Goal: Task Accomplishment & Management: Use online tool/utility

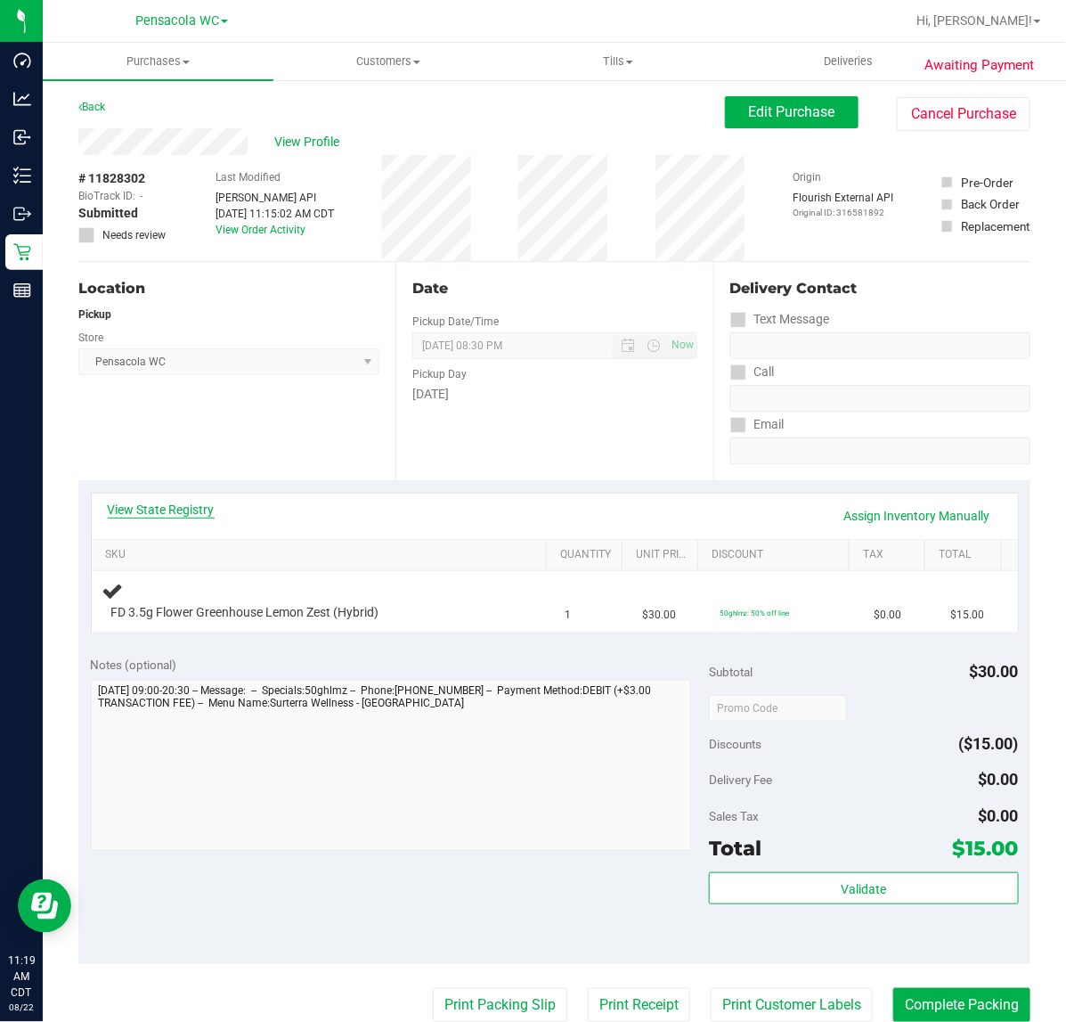
click at [172, 509] on link "View State Registry" at bounding box center [161, 510] width 107 height 18
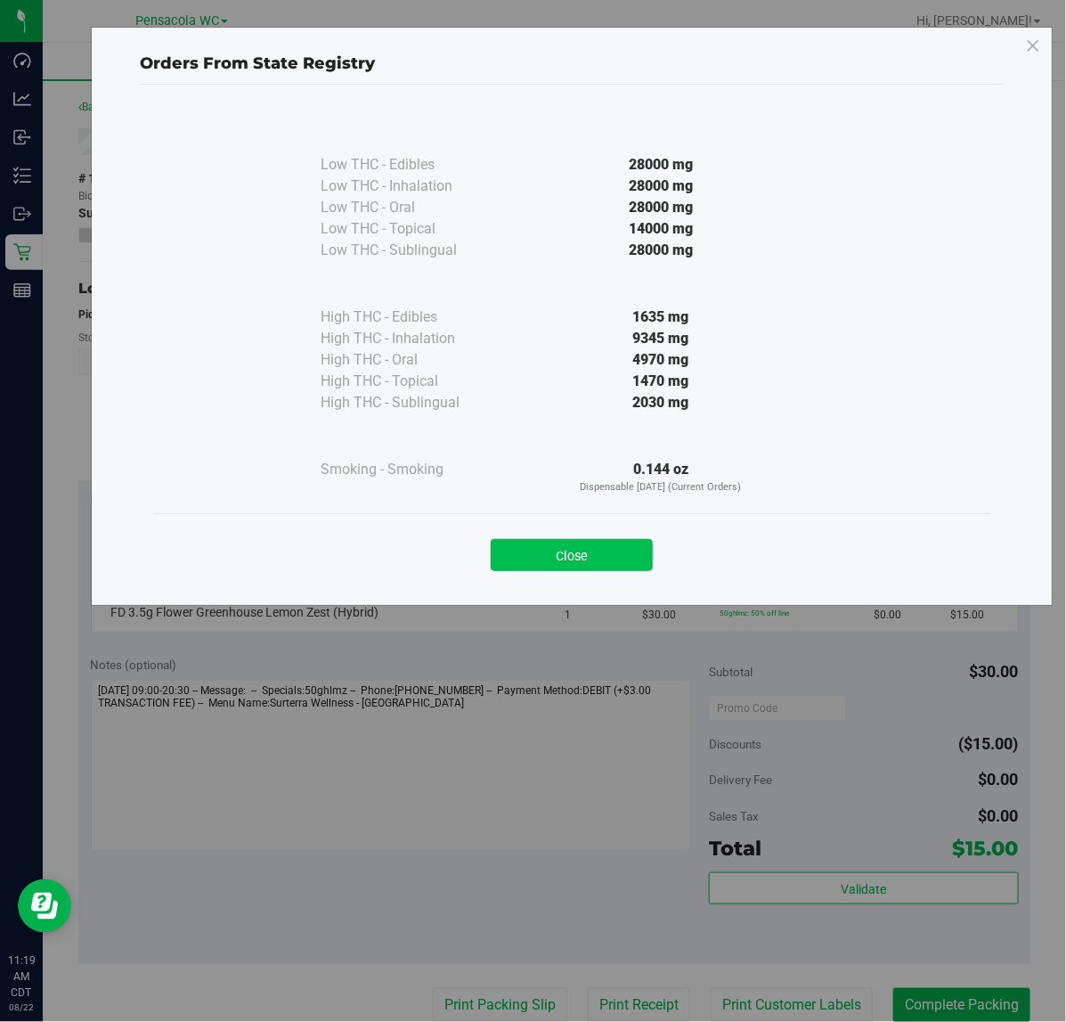
click at [557, 564] on button "Close" at bounding box center [572, 555] width 162 height 32
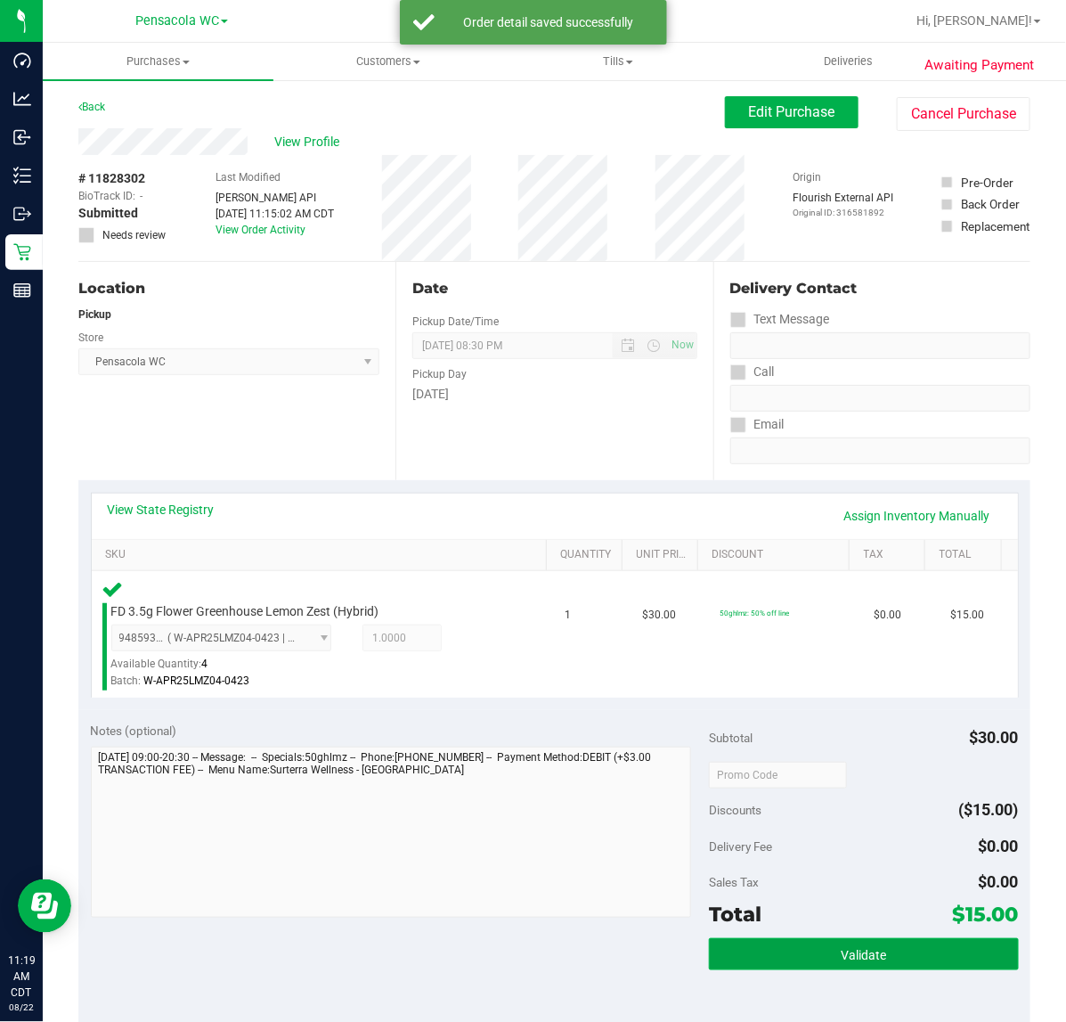
click at [756, 946] on button "Validate" at bounding box center [863, 954] width 309 height 32
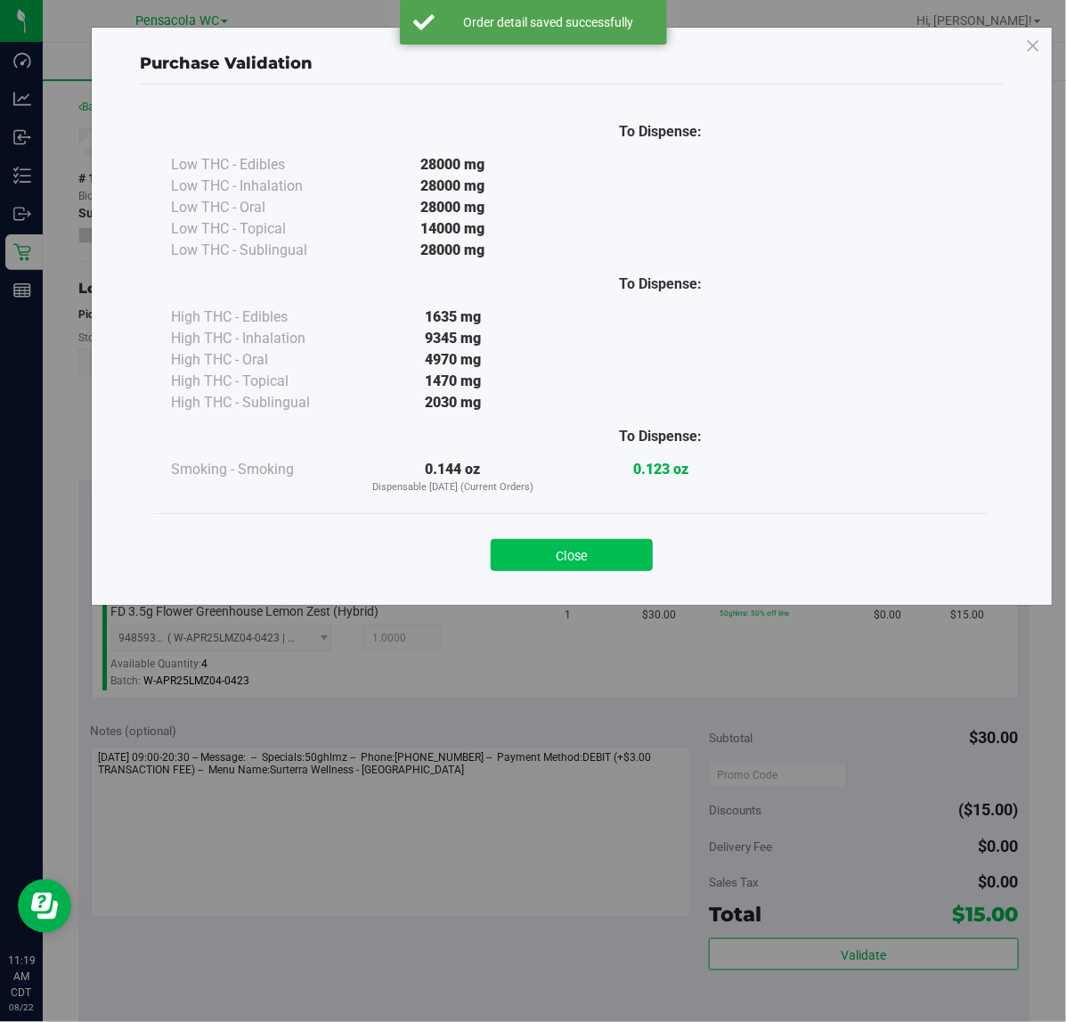
click at [566, 554] on button "Close" at bounding box center [572, 555] width 162 height 32
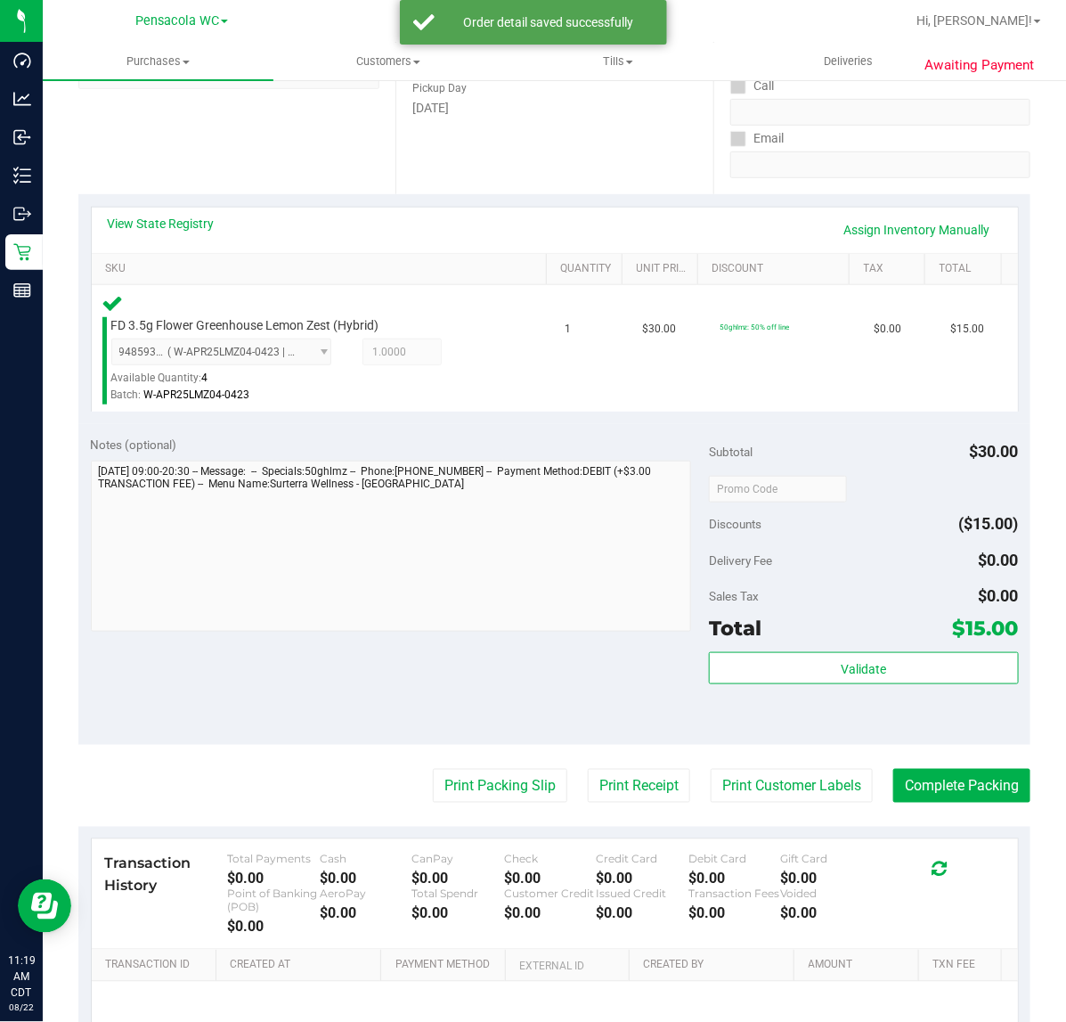
scroll to position [290, 0]
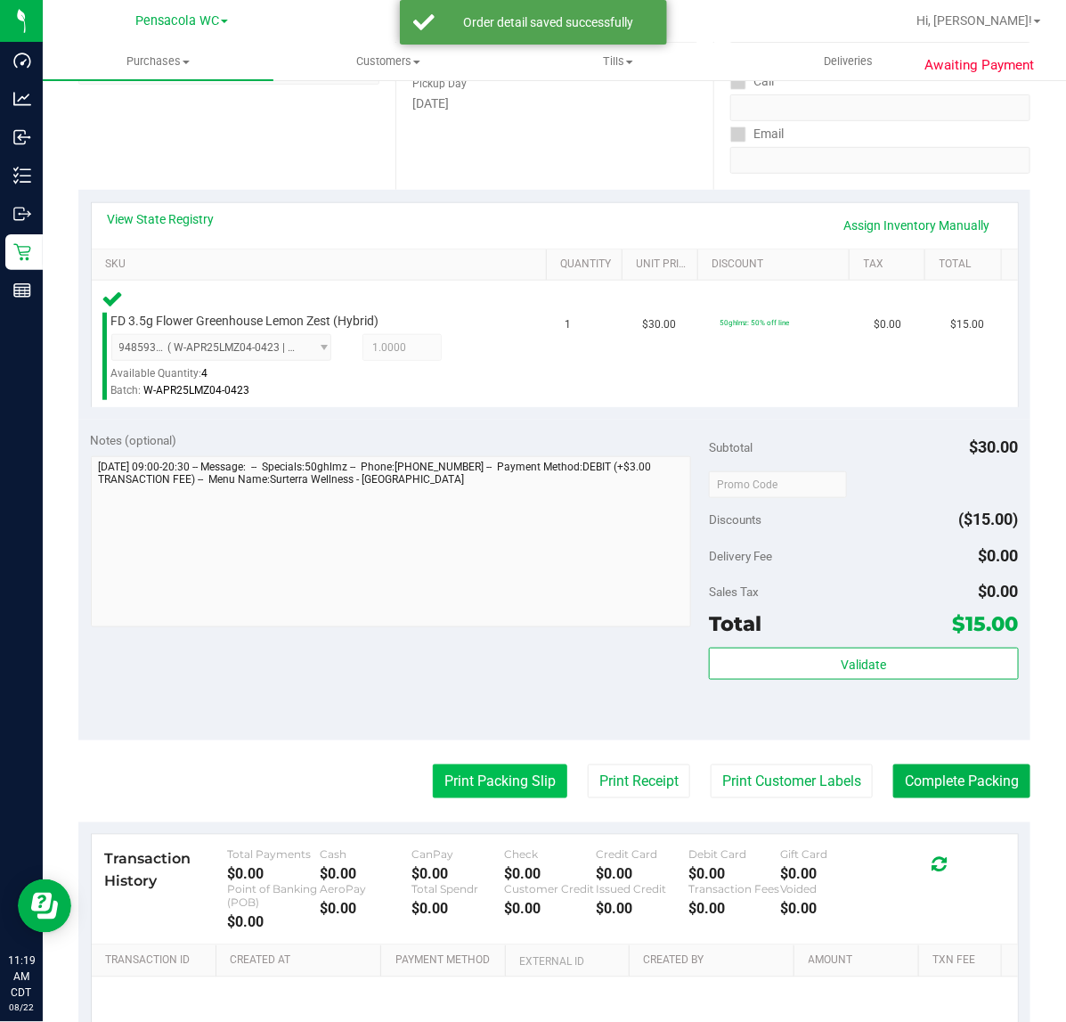
click at [472, 791] on button "Print Packing Slip" at bounding box center [500, 781] width 135 height 34
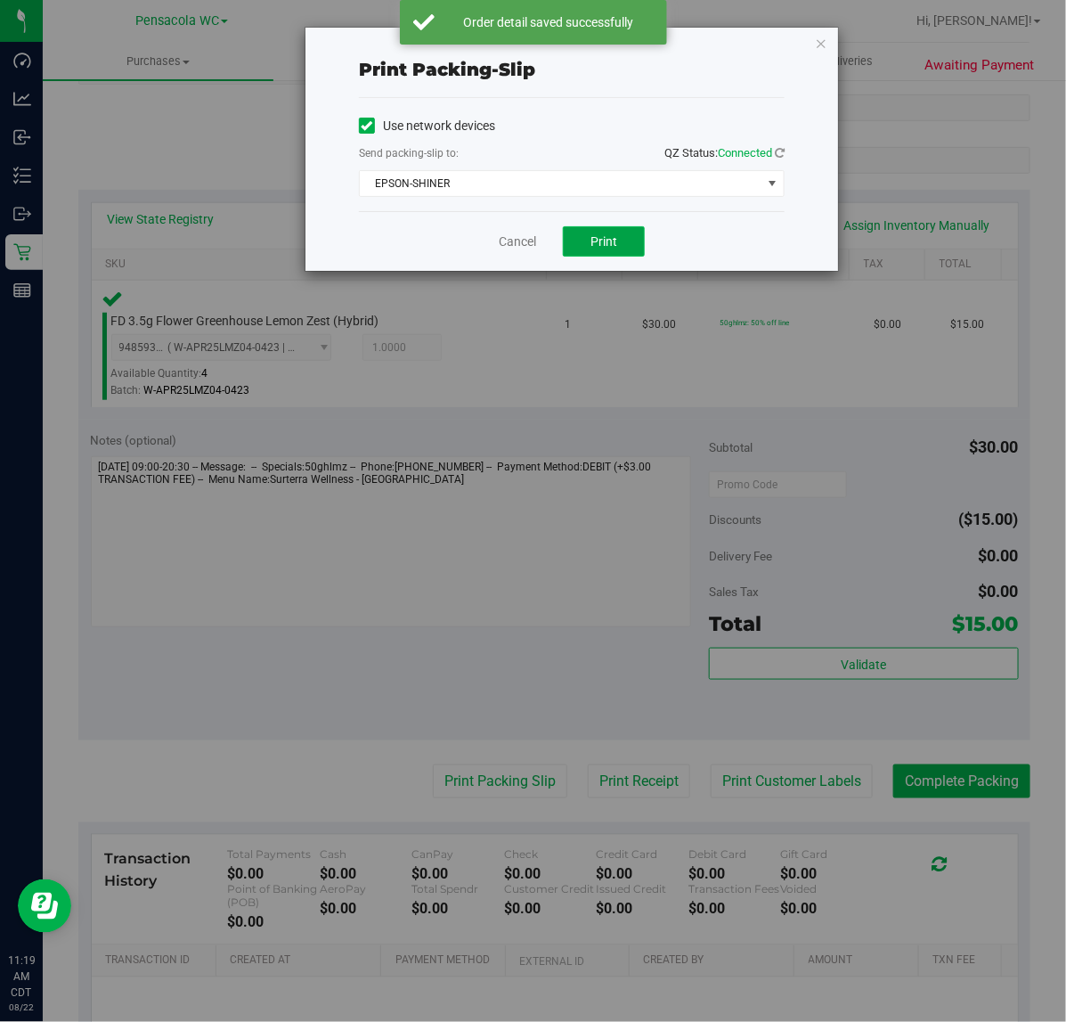
click at [592, 251] on button "Print" at bounding box center [604, 241] width 82 height 30
click at [847, 34] on div "Print packing-slip Use network devices Send packing-slip to: QZ Status: Connect…" at bounding box center [540, 511] width 1080 height 1022
click at [821, 42] on icon "button" at bounding box center [821, 42] width 12 height 21
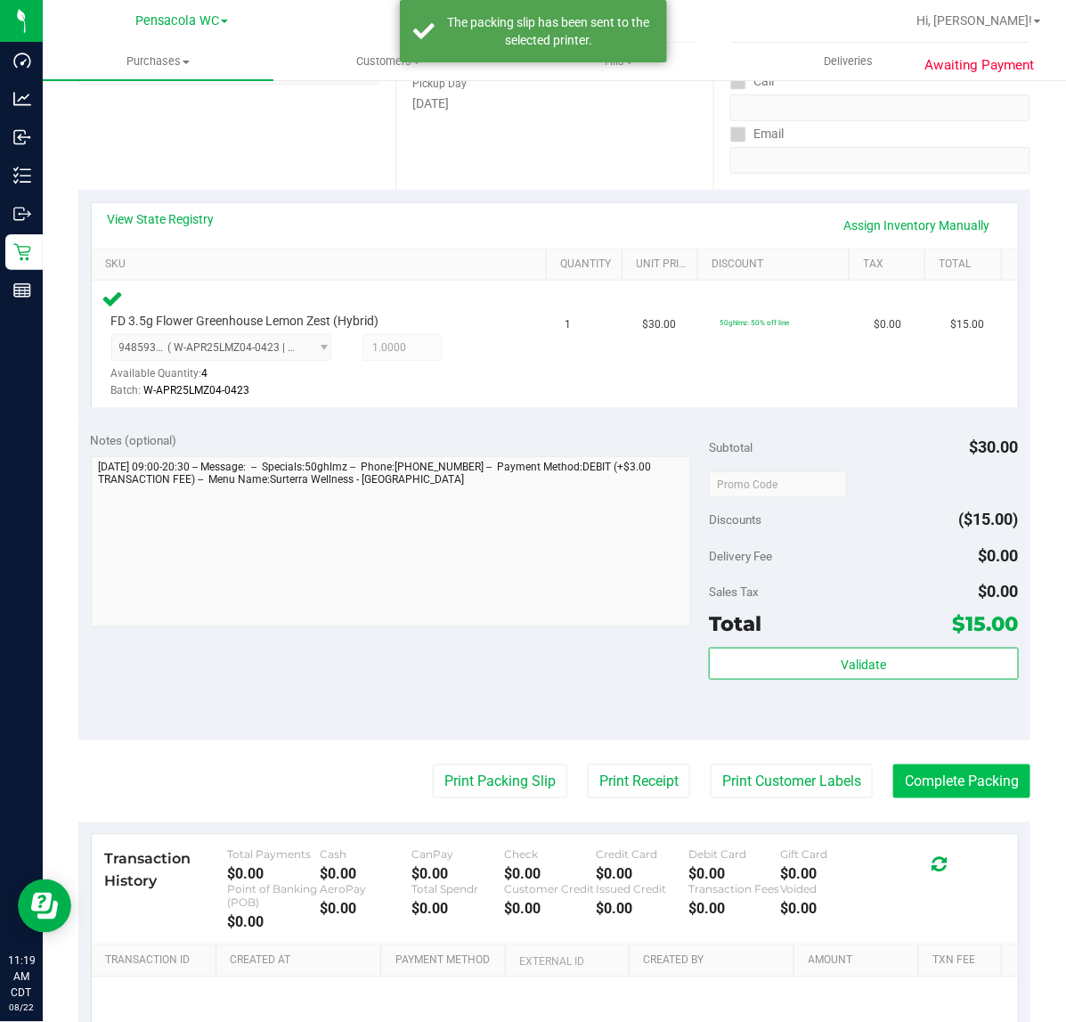
click at [962, 780] on button "Complete Packing" at bounding box center [962, 781] width 137 height 34
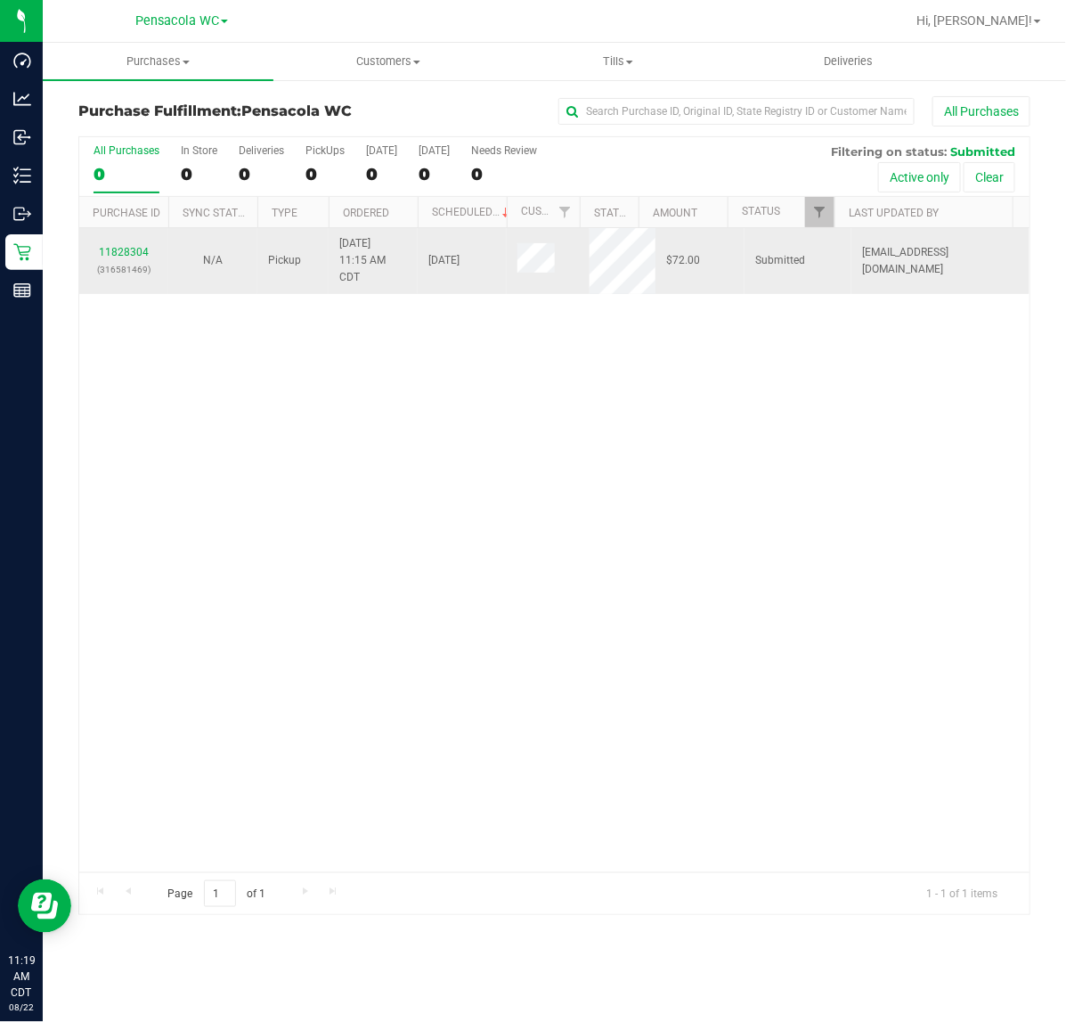
click at [141, 247] on div "11828304 (316581469)" at bounding box center [124, 261] width 68 height 34
click at [120, 254] on link "11828304" at bounding box center [124, 252] width 50 height 12
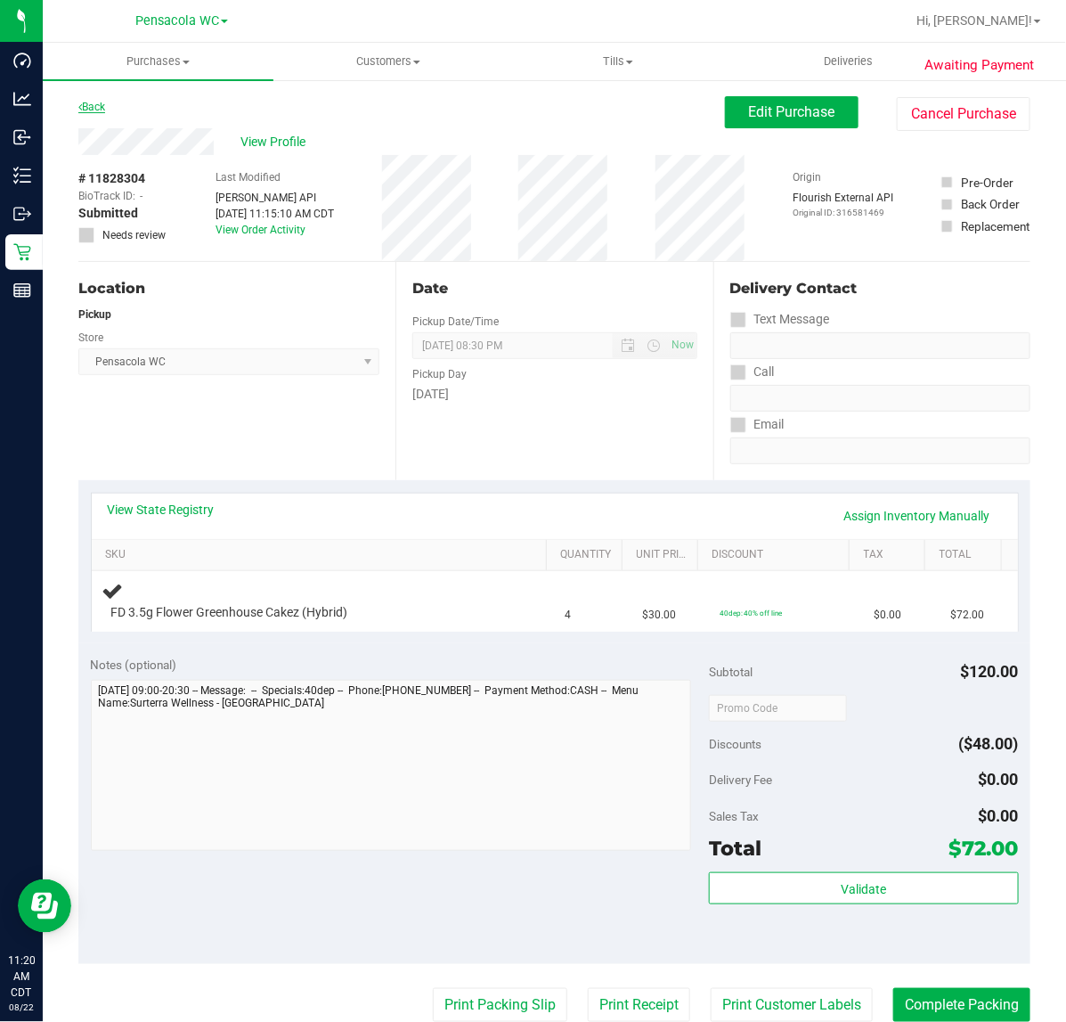
click at [80, 107] on icon at bounding box center [80, 107] width 4 height 11
